Goal: Task Accomplishment & Management: Complete application form

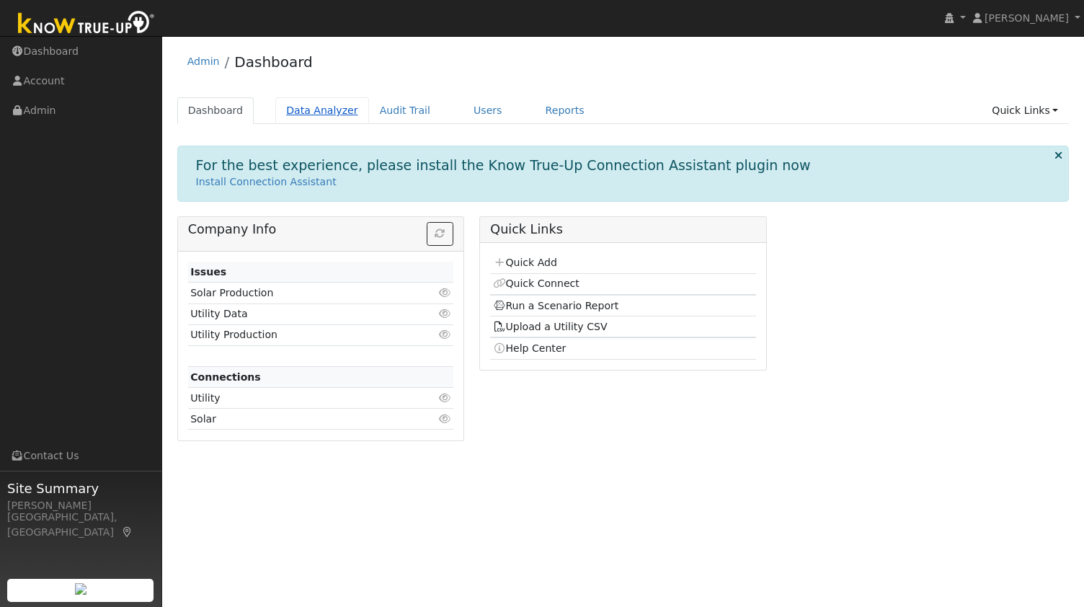
click at [317, 119] on link "Data Analyzer" at bounding box center [322, 110] width 94 height 27
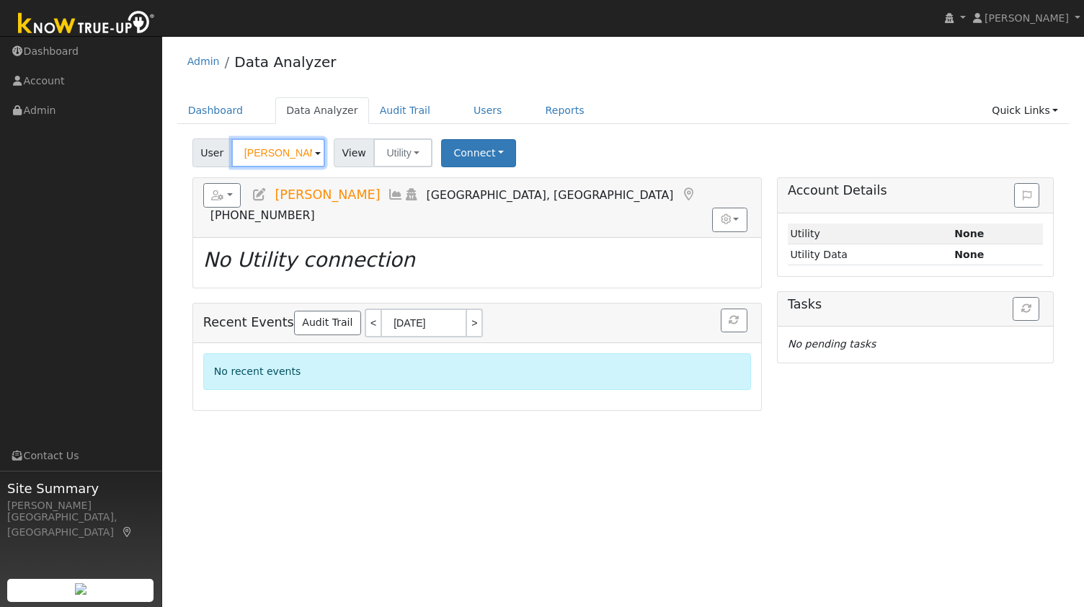
click at [270, 151] on input "[PERSON_NAME]" at bounding box center [278, 152] width 94 height 29
paste input "Nghi Nguy"
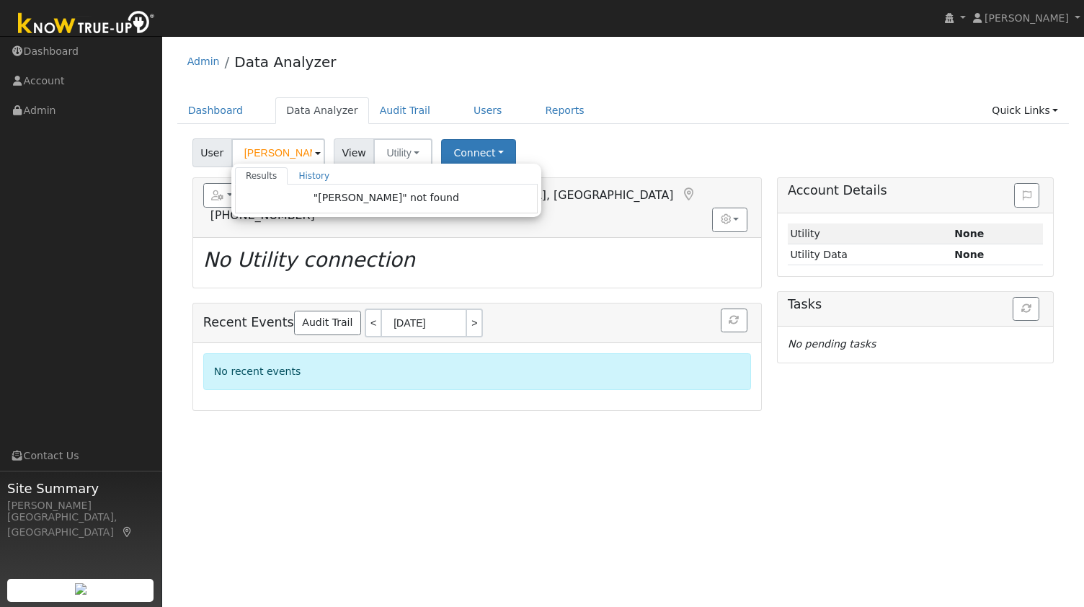
click at [725, 112] on ul "Dashboard Data Analyzer Audit Trail Users Reports Quick Links Quick Add Quick C…" at bounding box center [623, 110] width 892 height 27
type input "Jerry Falgien"
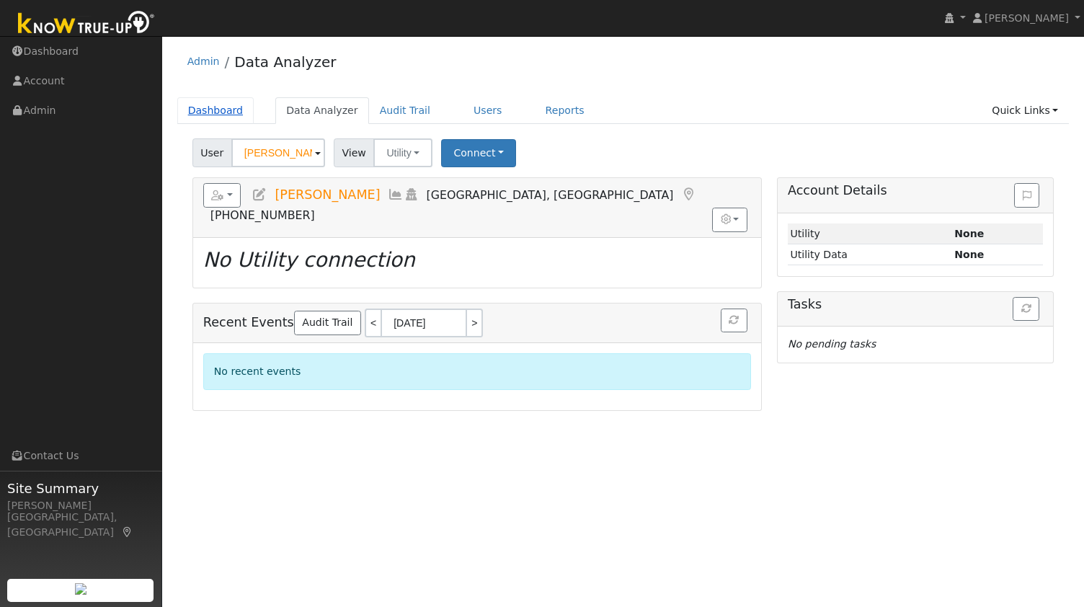
click at [215, 109] on link "Dashboard" at bounding box center [215, 110] width 77 height 27
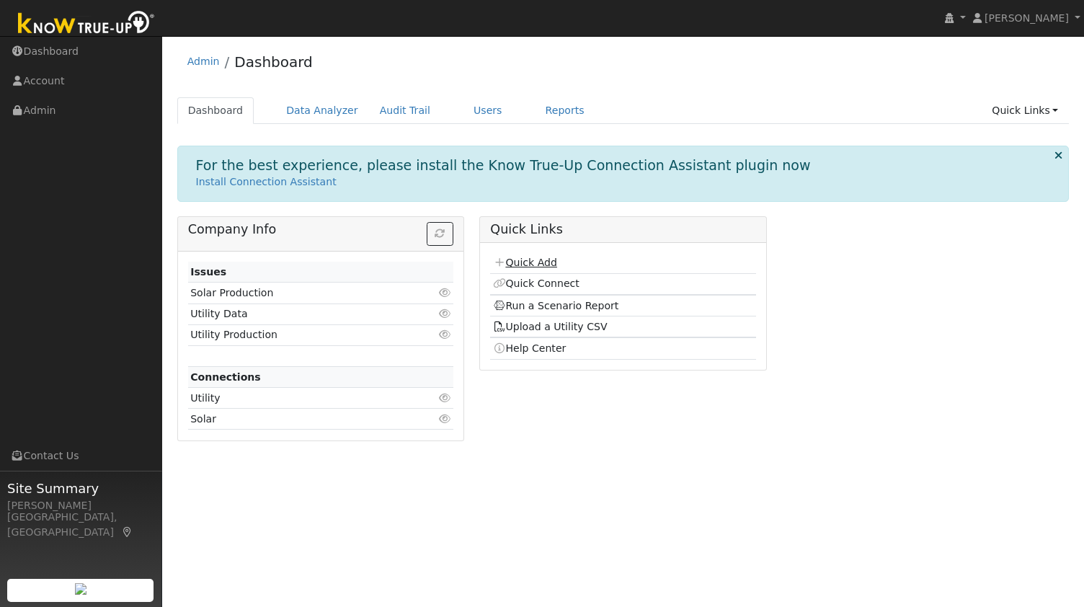
click at [525, 266] on link "Quick Add" at bounding box center [525, 262] width 64 height 12
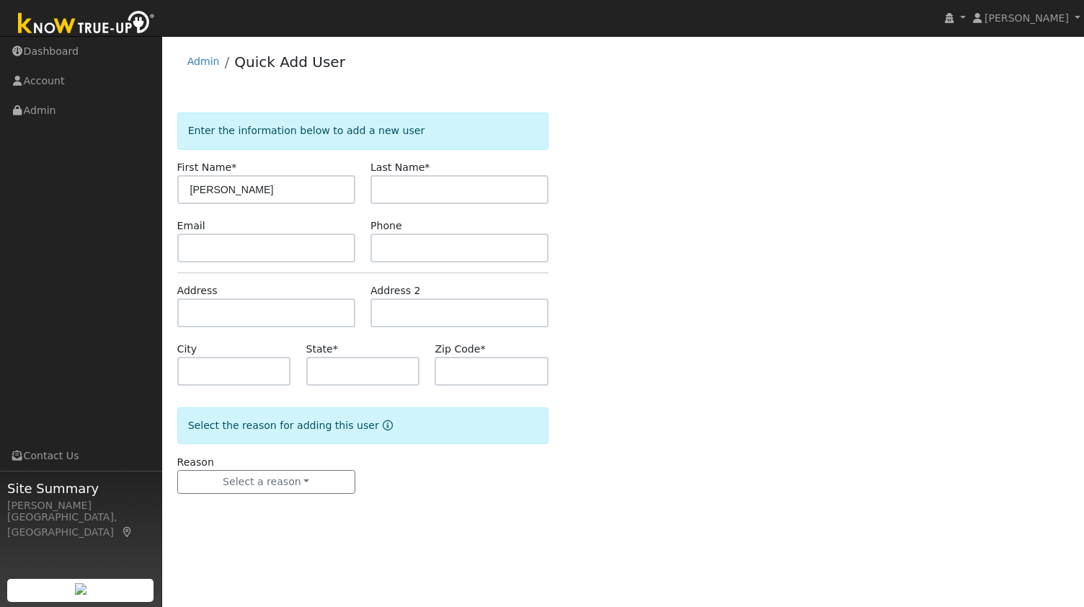
type input "Nghi"
paste input "Nguyen"
type input "Nguyen"
click at [275, 246] on input "text" at bounding box center [266, 247] width 178 height 29
paste input "nghikn@gmail.com"
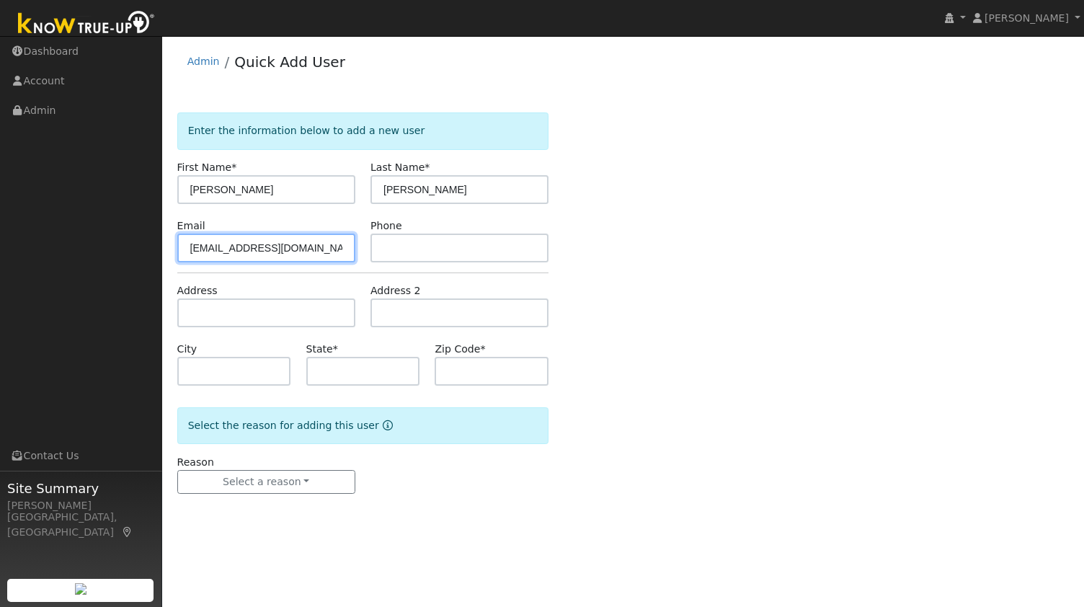
type input "nghikn@gmail.com"
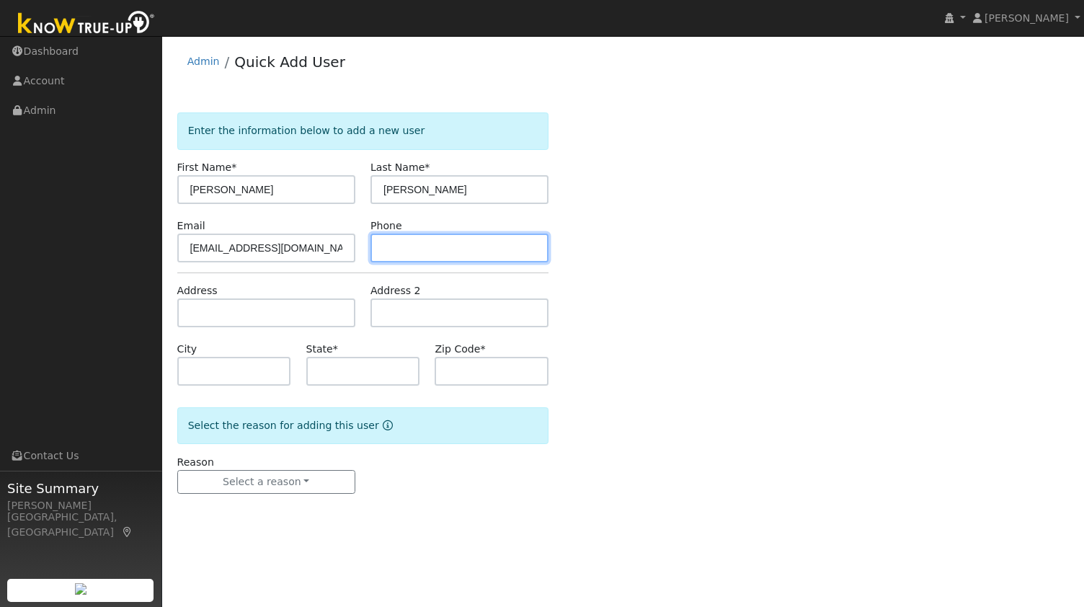
click at [450, 238] on input "text" at bounding box center [459, 247] width 178 height 29
paste input "(415) 852-2770"
type input "(415) 852-2770"
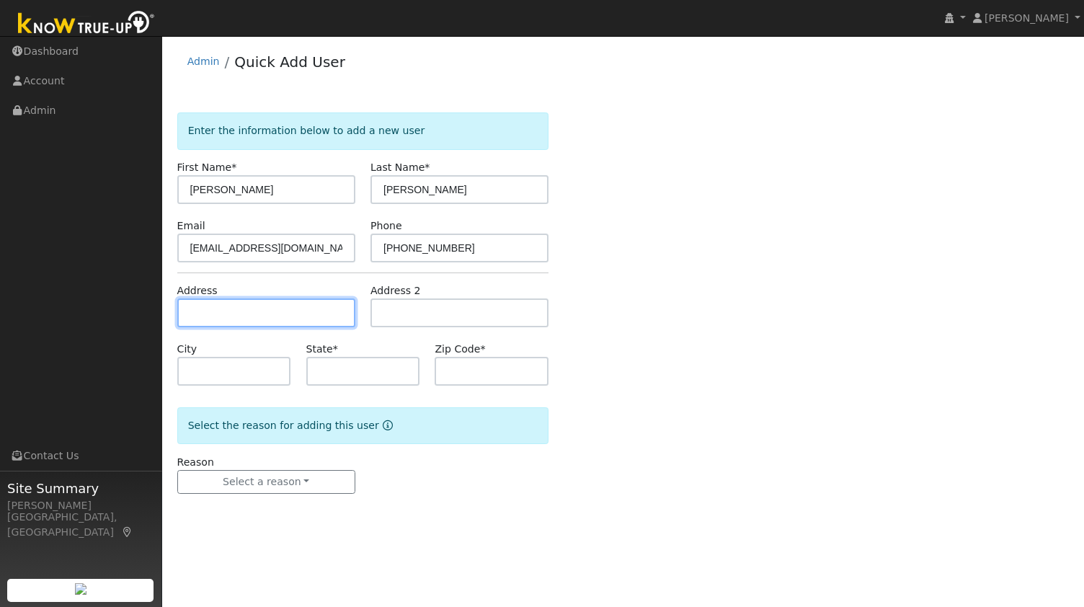
click at [218, 311] on input "text" at bounding box center [266, 312] width 178 height 29
paste input "1635 Arrowhead Dr.Oakland CA 94611"
type input "1635 Arrowhead Drive"
type input "Oakland"
type input "CA"
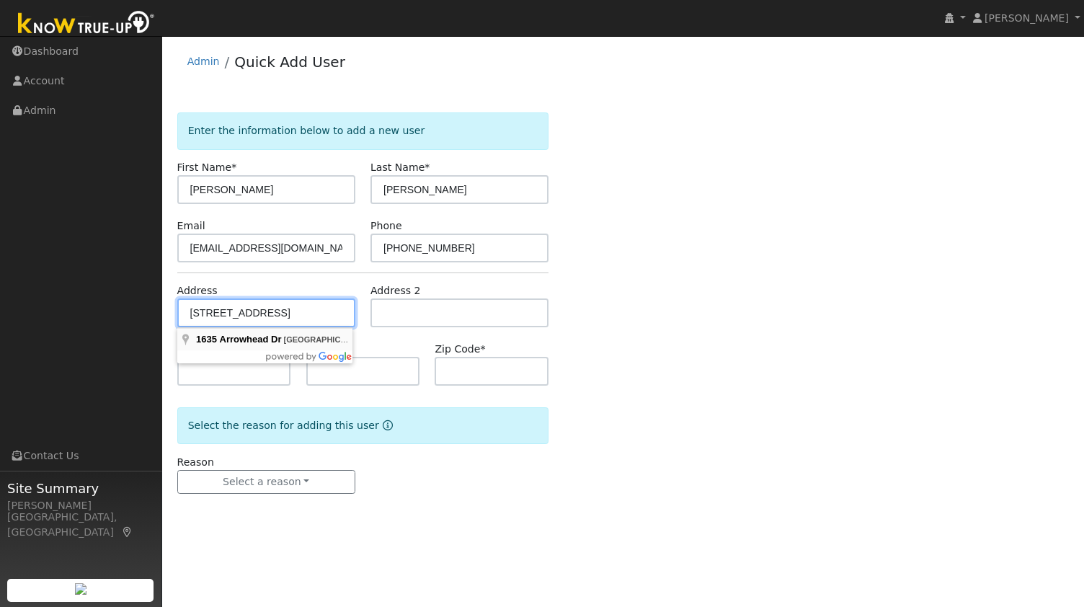
type input "94611"
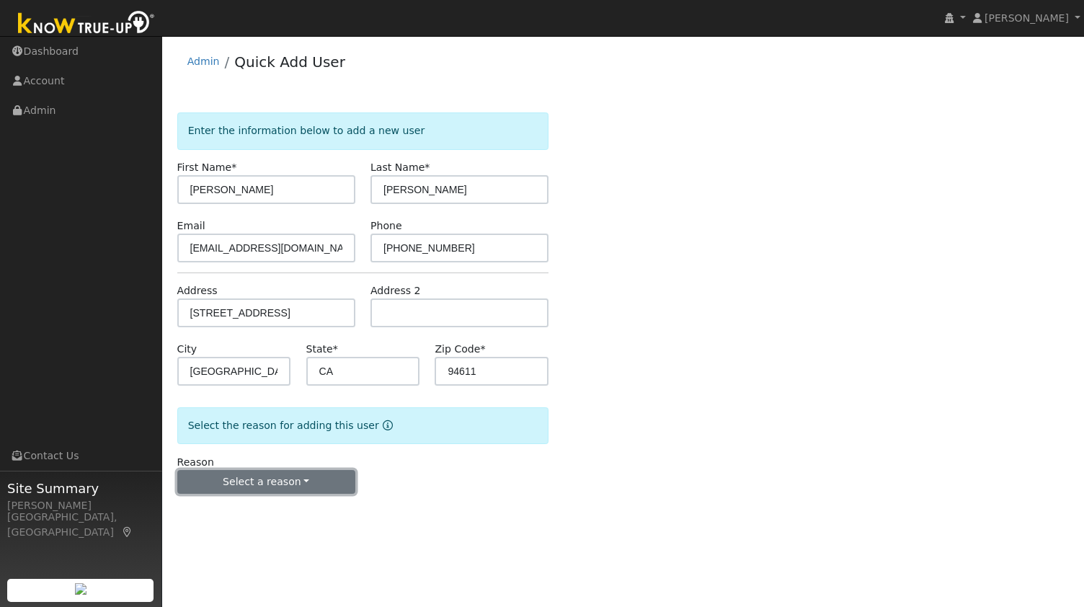
click at [228, 490] on button "Select a reason" at bounding box center [266, 482] width 178 height 24
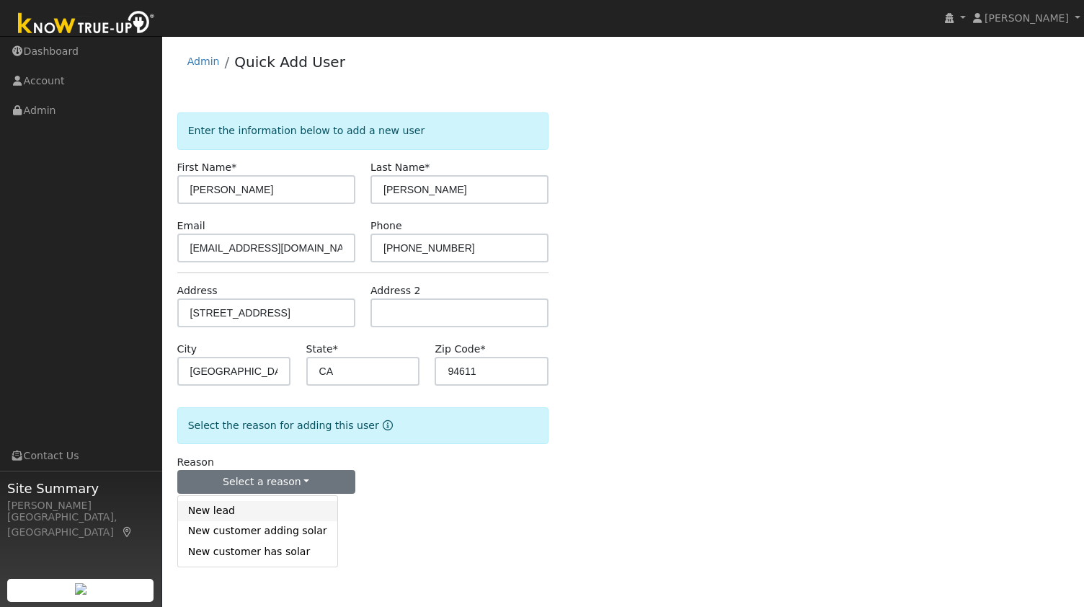
click at [210, 517] on link "New lead" at bounding box center [257, 511] width 159 height 20
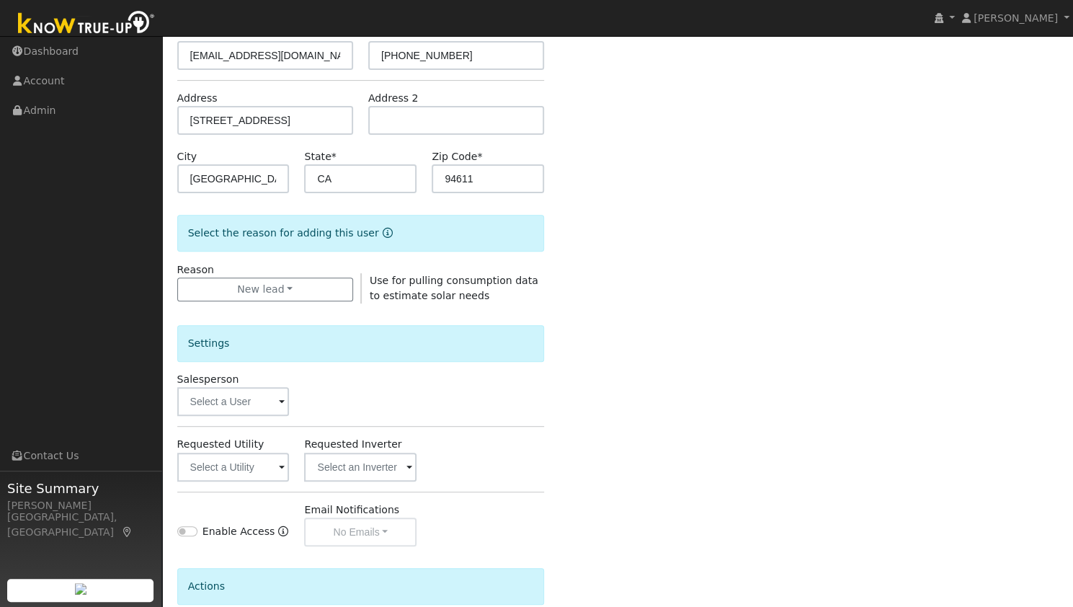
scroll to position [193, 0]
click at [225, 463] on input "text" at bounding box center [233, 466] width 112 height 29
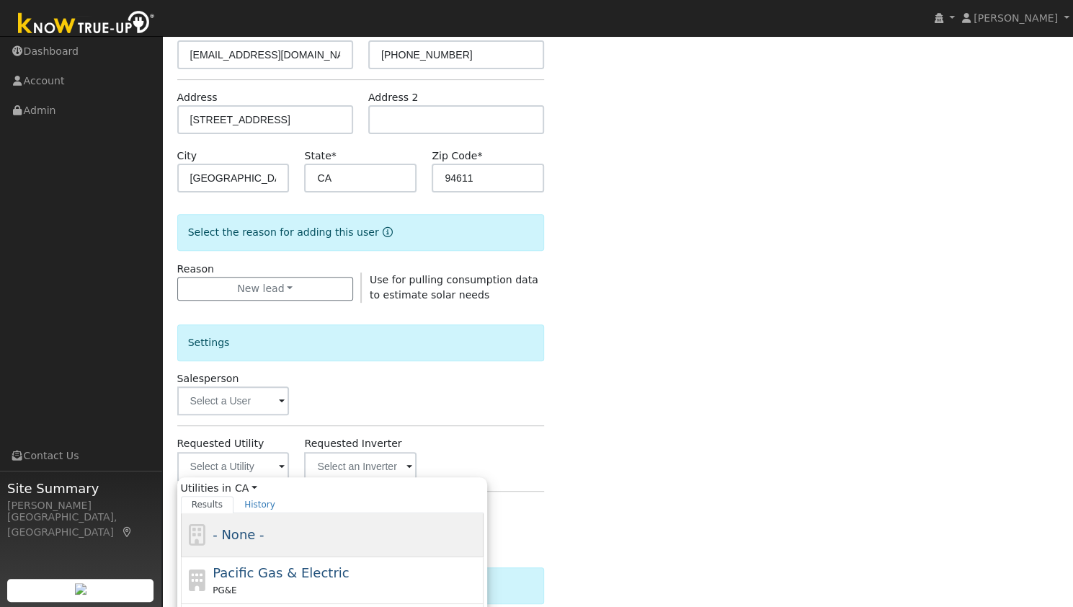
click at [317, 553] on div "- None -" at bounding box center [332, 535] width 303 height 44
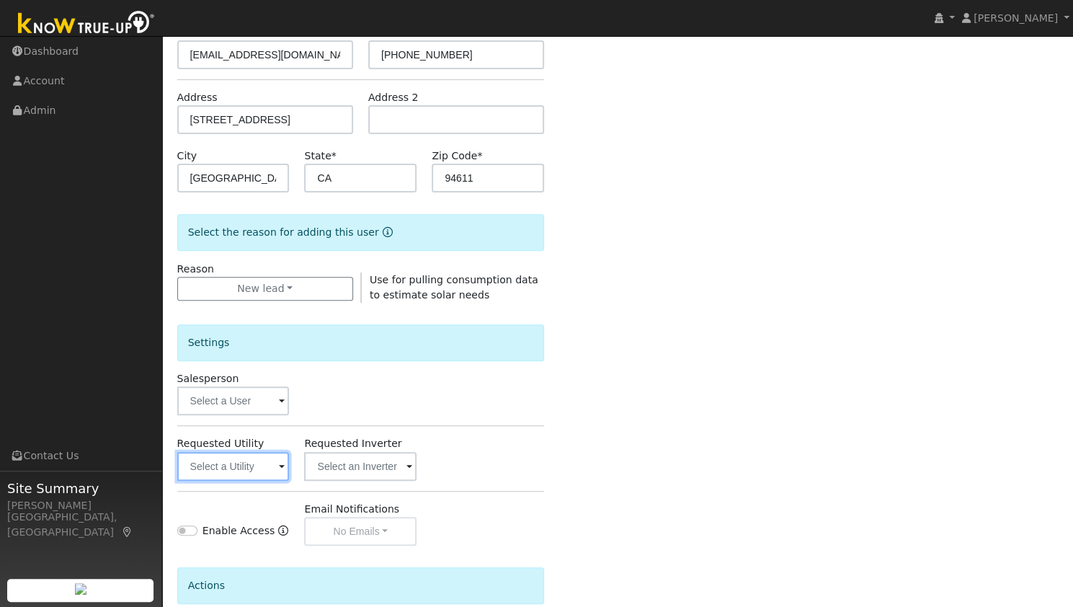
click at [256, 465] on input "text" at bounding box center [233, 466] width 112 height 29
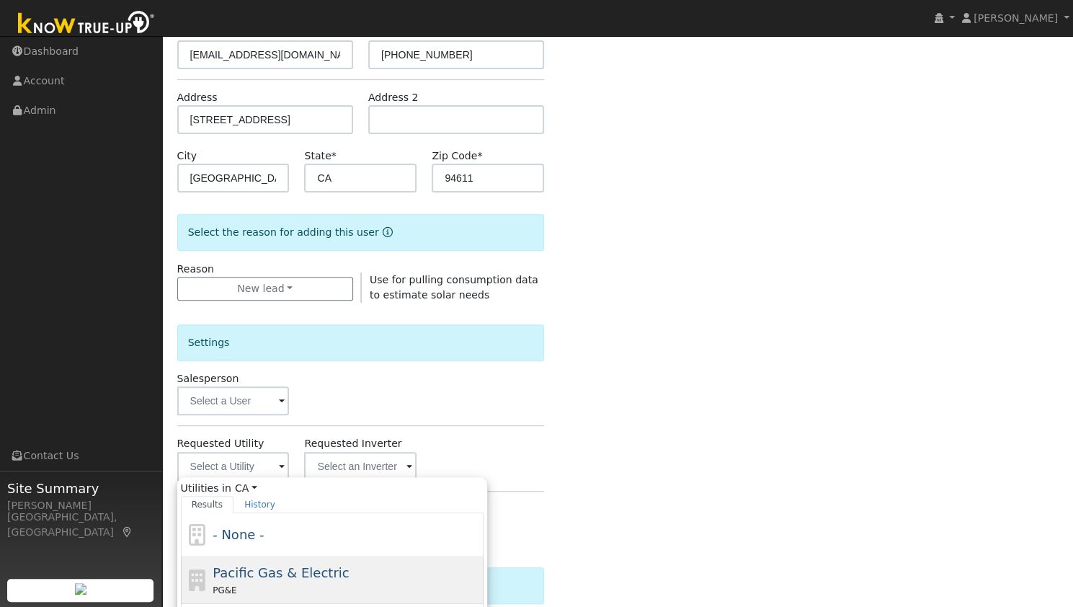
click at [267, 571] on span "Pacific Gas & Electric" at bounding box center [281, 572] width 136 height 15
type input "Pacific Gas & Electric"
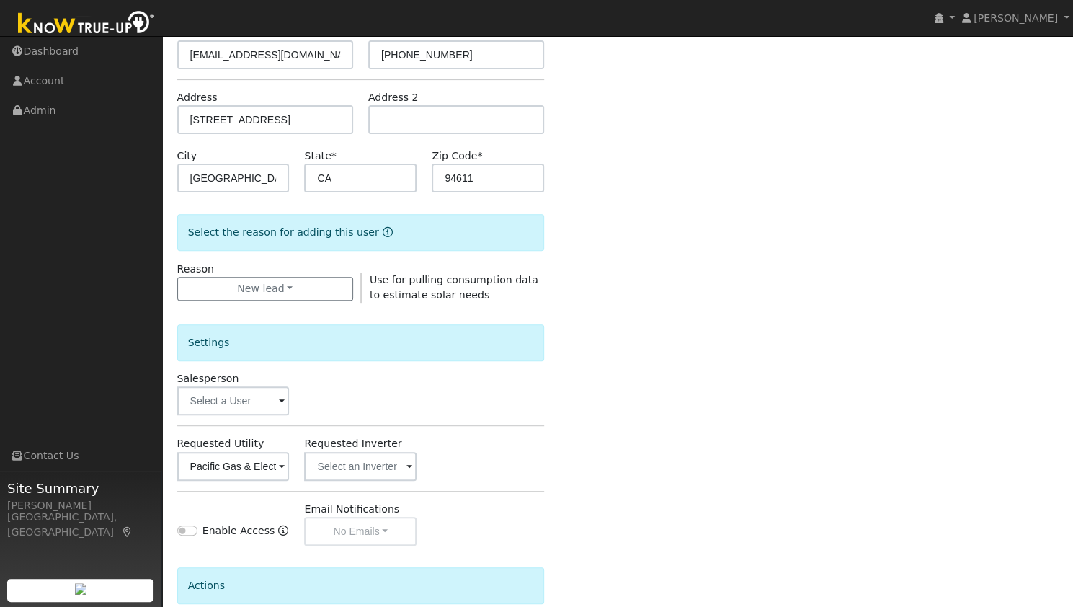
scroll to position [324, 0]
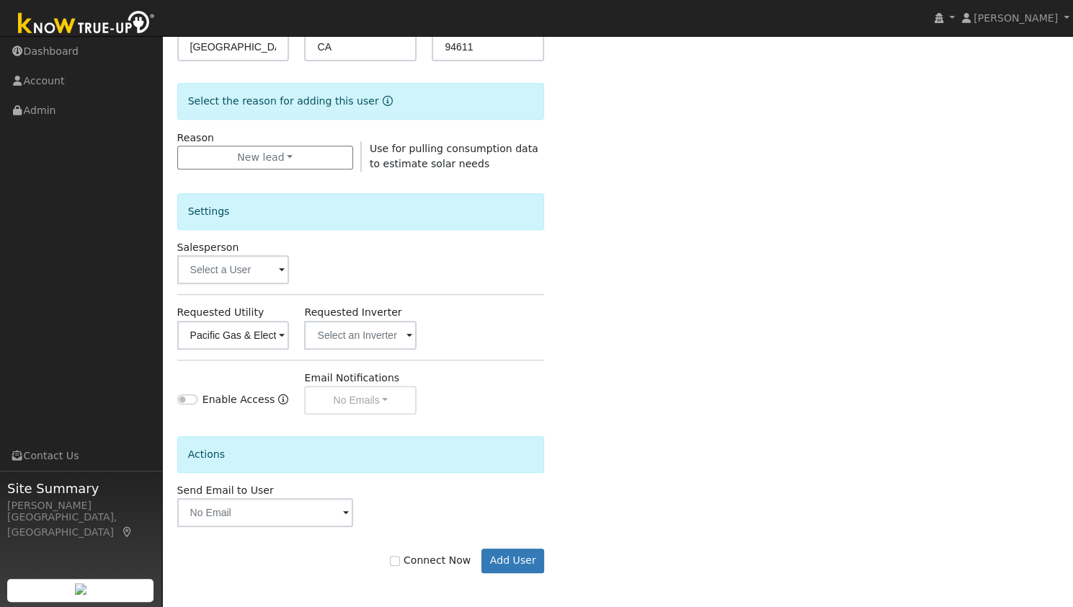
click at [426, 561] on label "Connect Now" at bounding box center [430, 560] width 81 height 15
click at [400, 561] on input "Connect Now" at bounding box center [395, 561] width 10 height 10
checkbox input "true"
click at [508, 560] on button "Add User" at bounding box center [512, 560] width 63 height 24
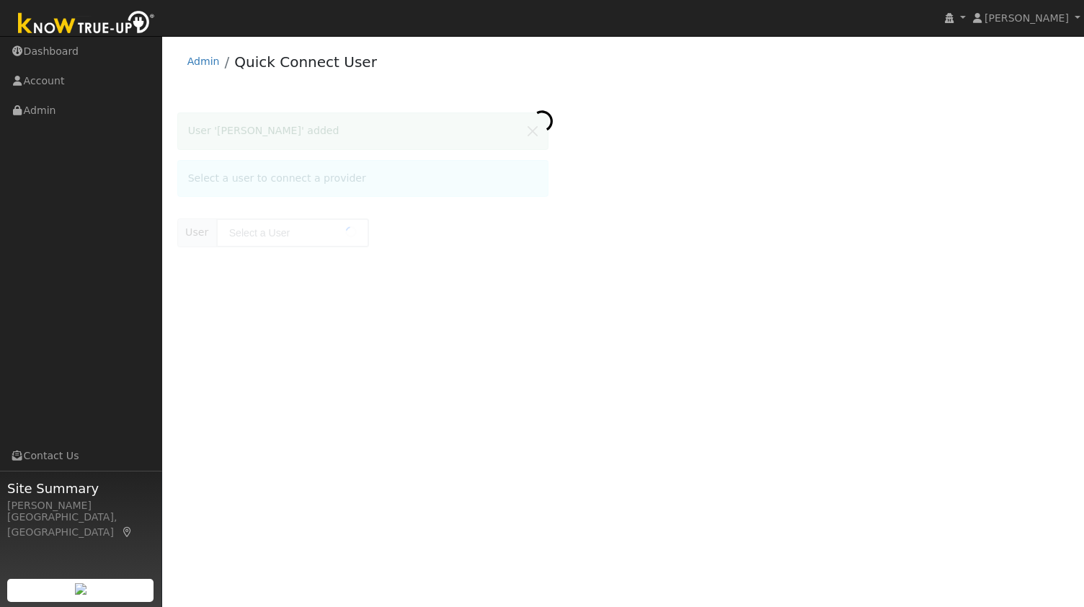
type input "Nghi Nguyen"
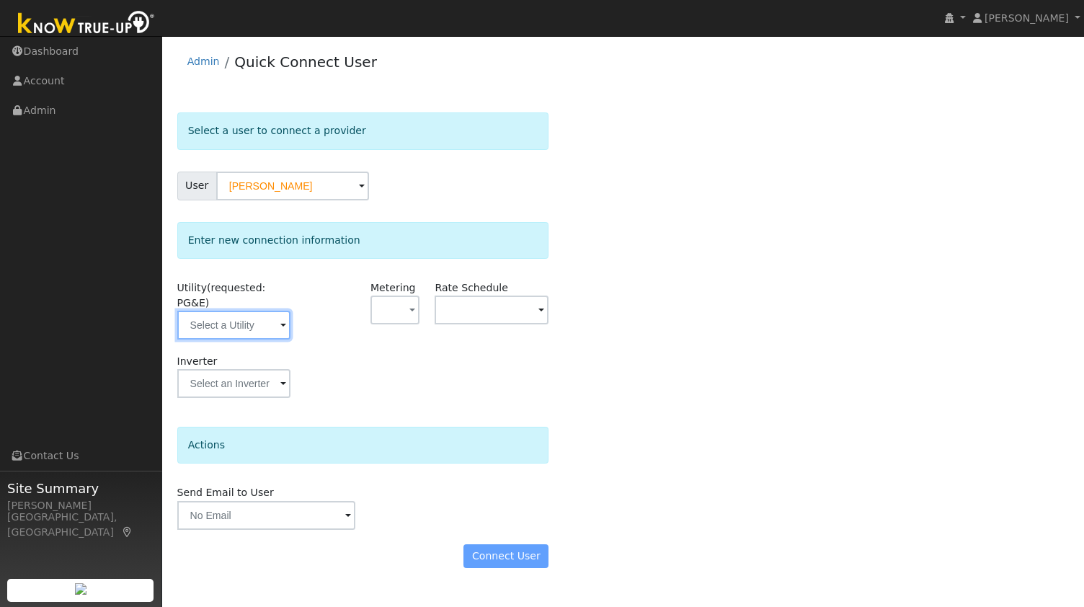
click at [251, 313] on input "text" at bounding box center [234, 325] width 114 height 29
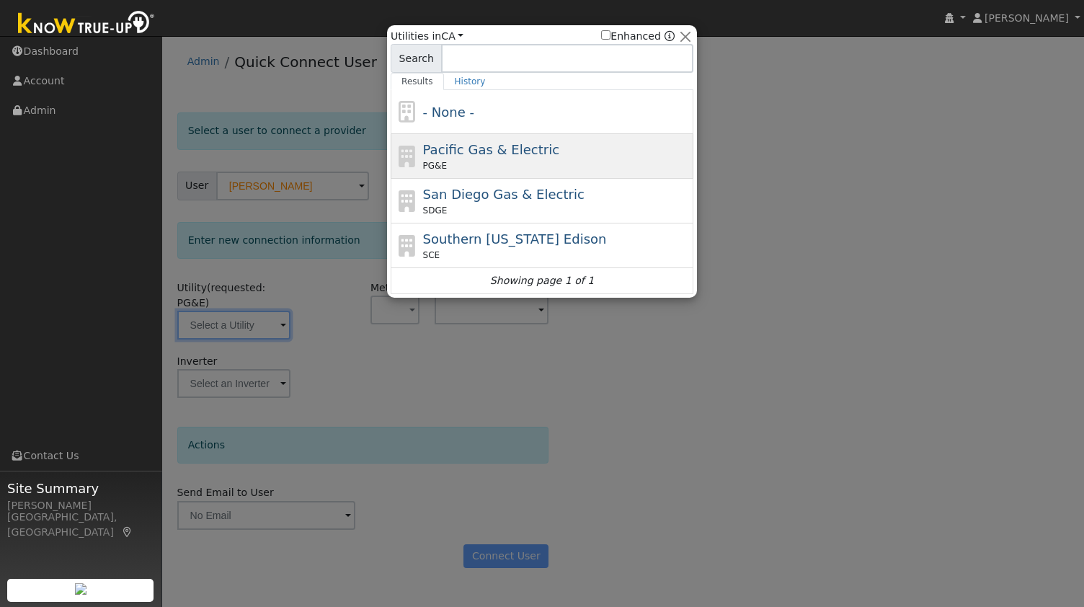
click at [474, 165] on div "PG&E" at bounding box center [556, 165] width 267 height 13
type input "PG&E"
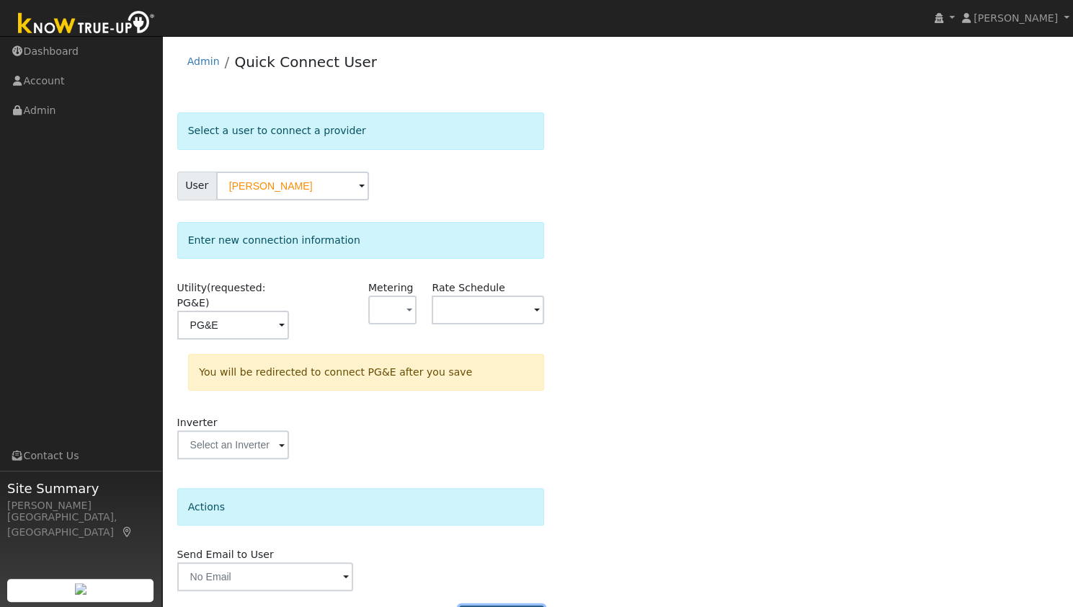
click at [481, 605] on button "Connect User" at bounding box center [501, 617] width 85 height 24
